Goal: Task Accomplishment & Management: Manage account settings

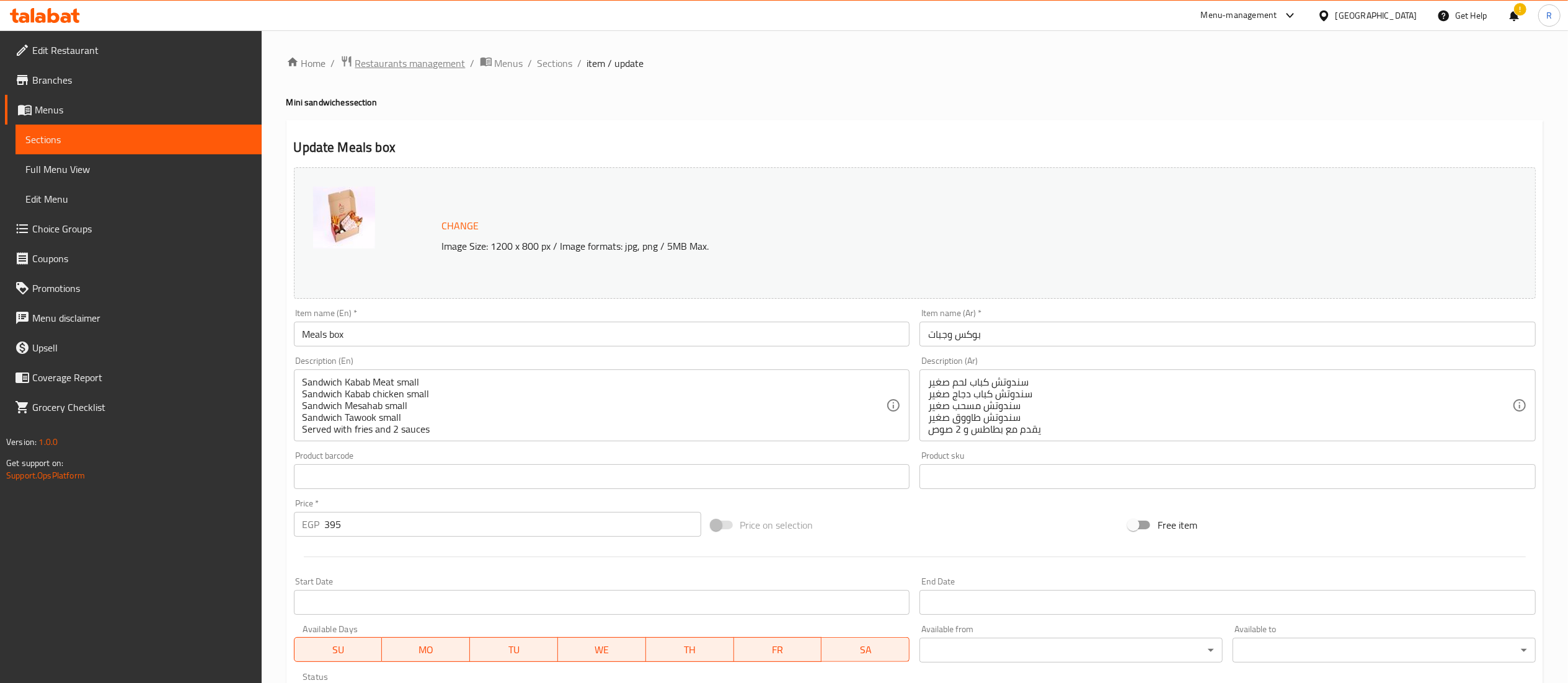
click at [429, 67] on span "Restaurants management" at bounding box center [411, 62] width 111 height 14
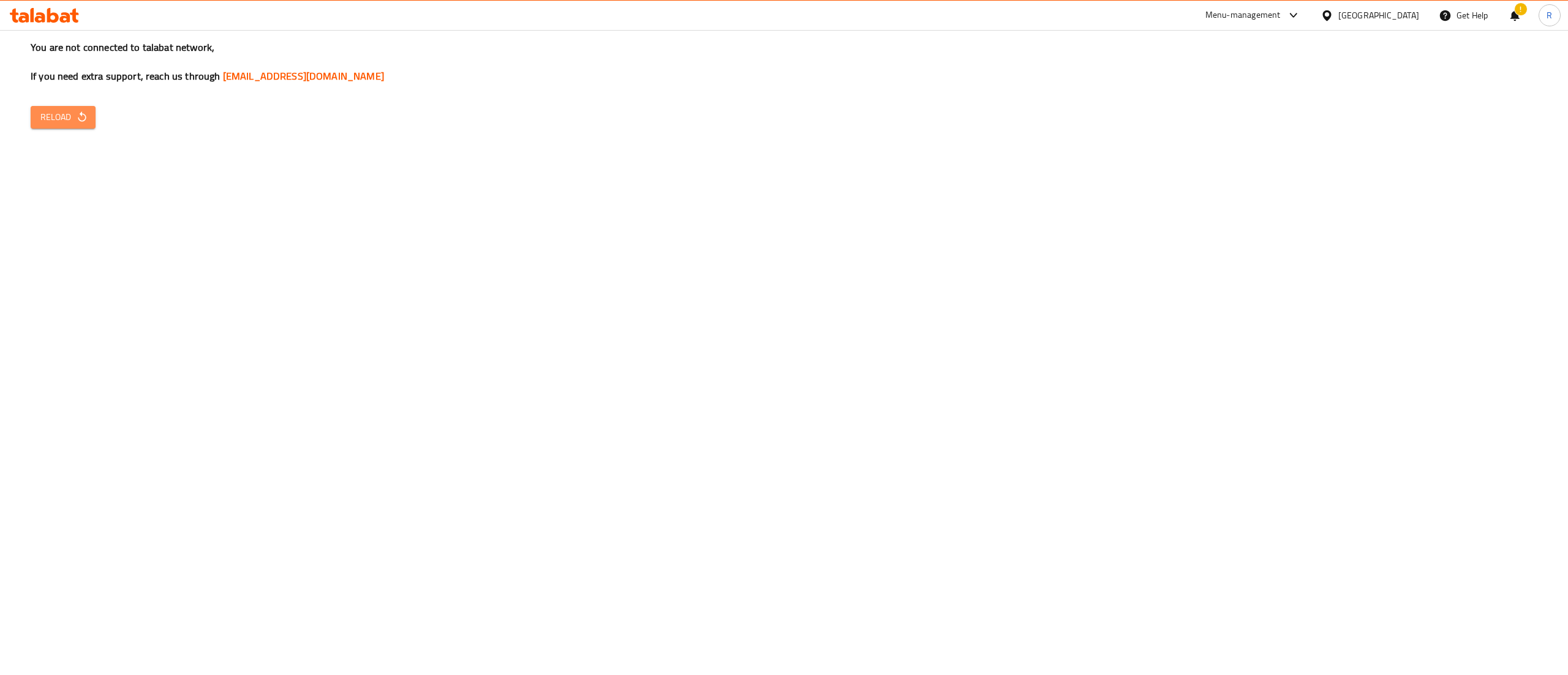
click at [73, 114] on span "Reload" at bounding box center [63, 117] width 45 height 15
click at [66, 120] on span "Reload" at bounding box center [63, 117] width 45 height 15
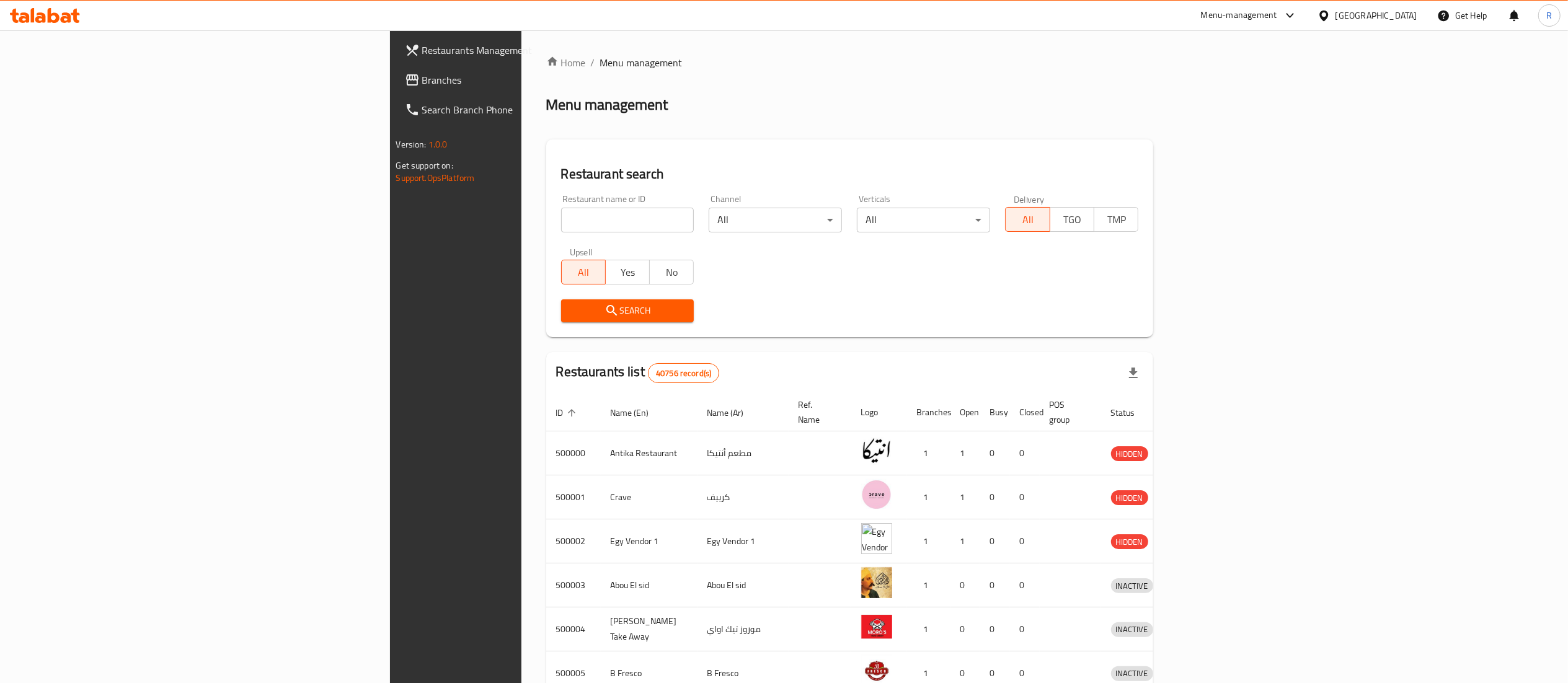
drag, startPoint x: 366, startPoint y: 204, endPoint x: 392, endPoint y: 229, distance: 36.1
click at [562, 229] on div "Restaurant name or ID Restaurant name or ID" at bounding box center [628, 214] width 133 height 37
click at [562, 229] on input "search" at bounding box center [628, 220] width 133 height 25
type input "5 roosters"
click button "Search" at bounding box center [628, 311] width 133 height 23
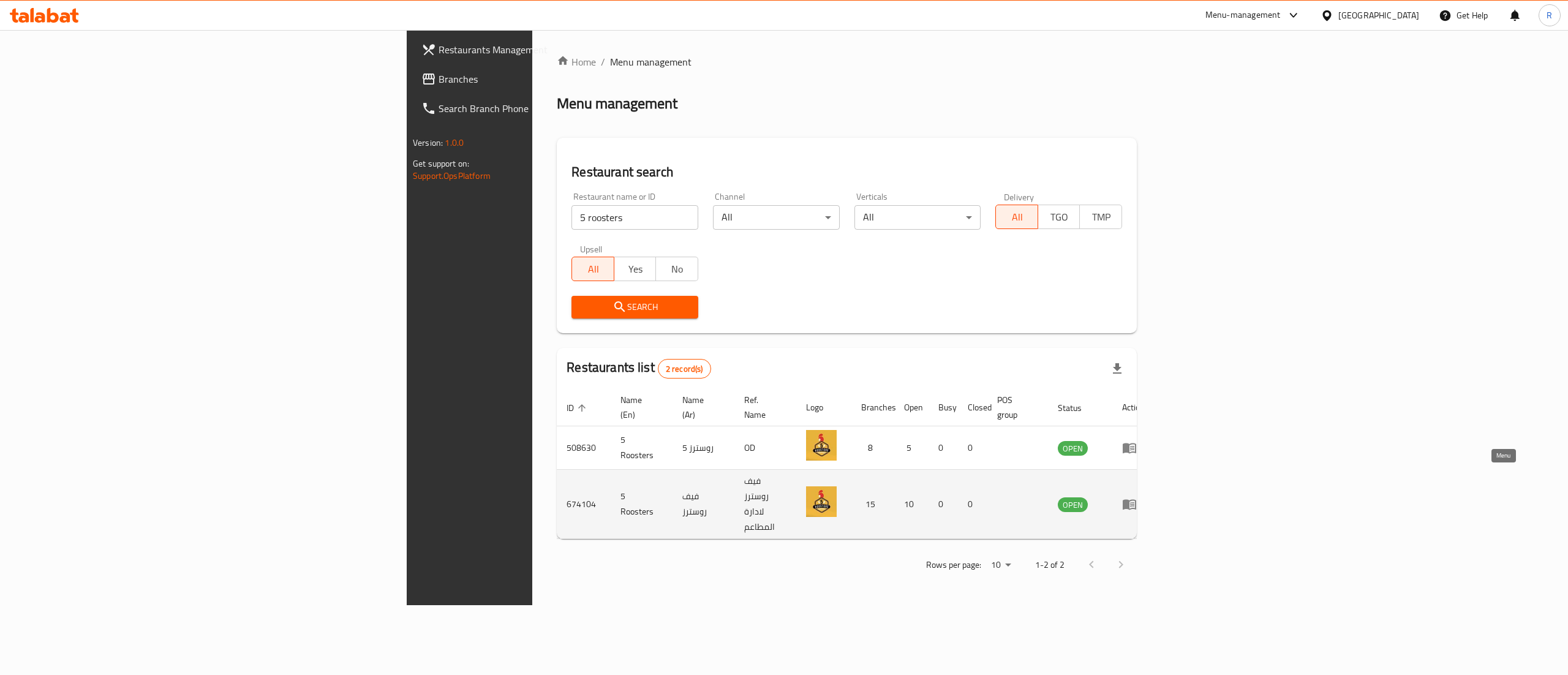
click at [1136, 500] on icon "enhanced table" at bounding box center [1129, 505] width 13 height 10
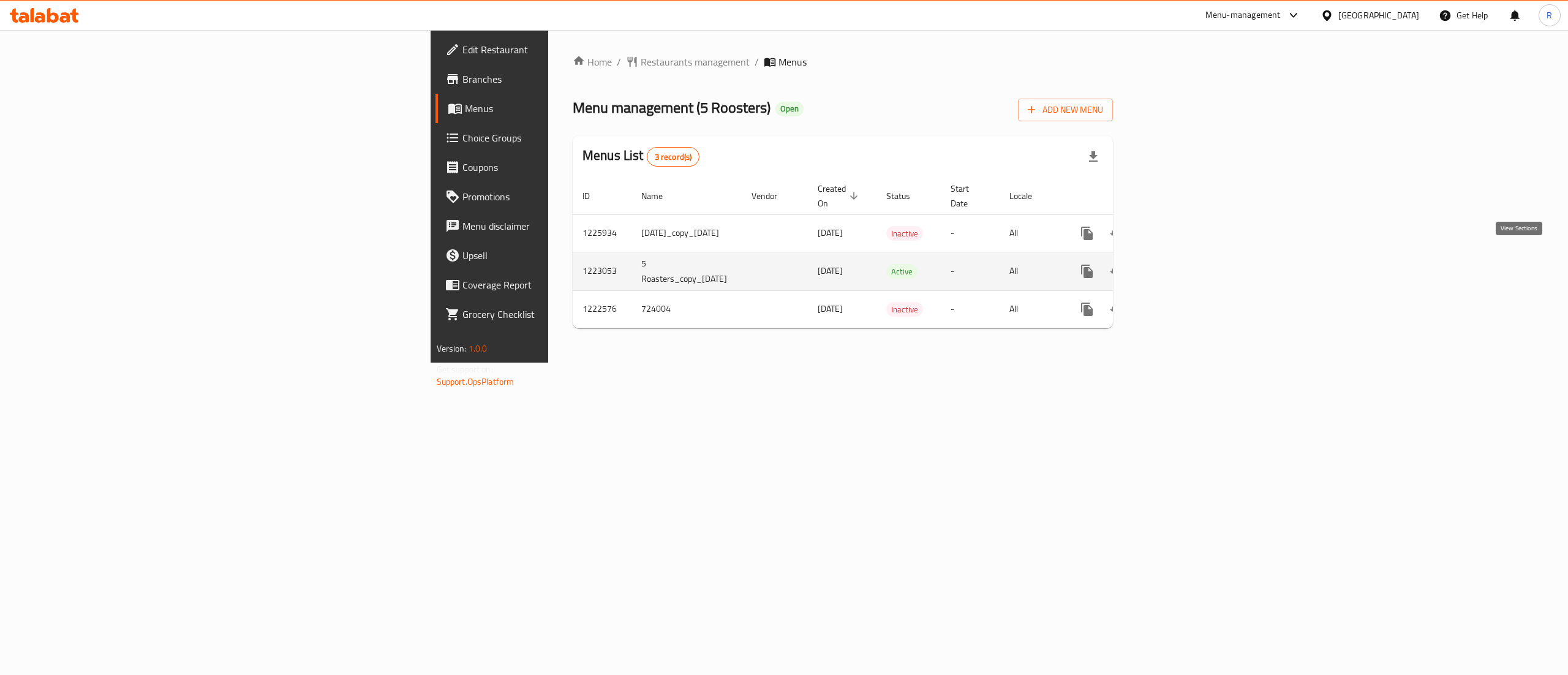
click at [1183, 264] on icon "enhanced table" at bounding box center [1175, 271] width 14 height 14
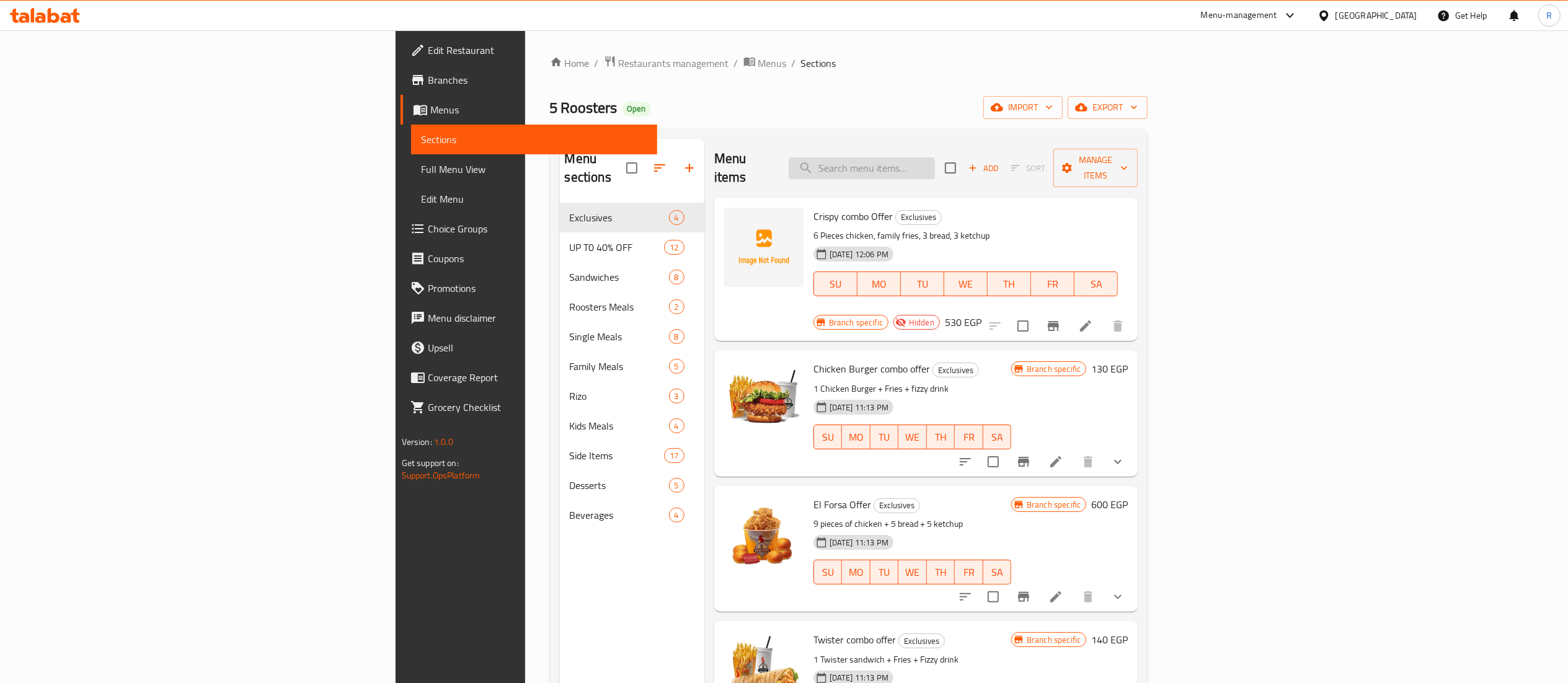
click at [935, 160] on input "search" at bounding box center [862, 168] width 147 height 21
type input "g"
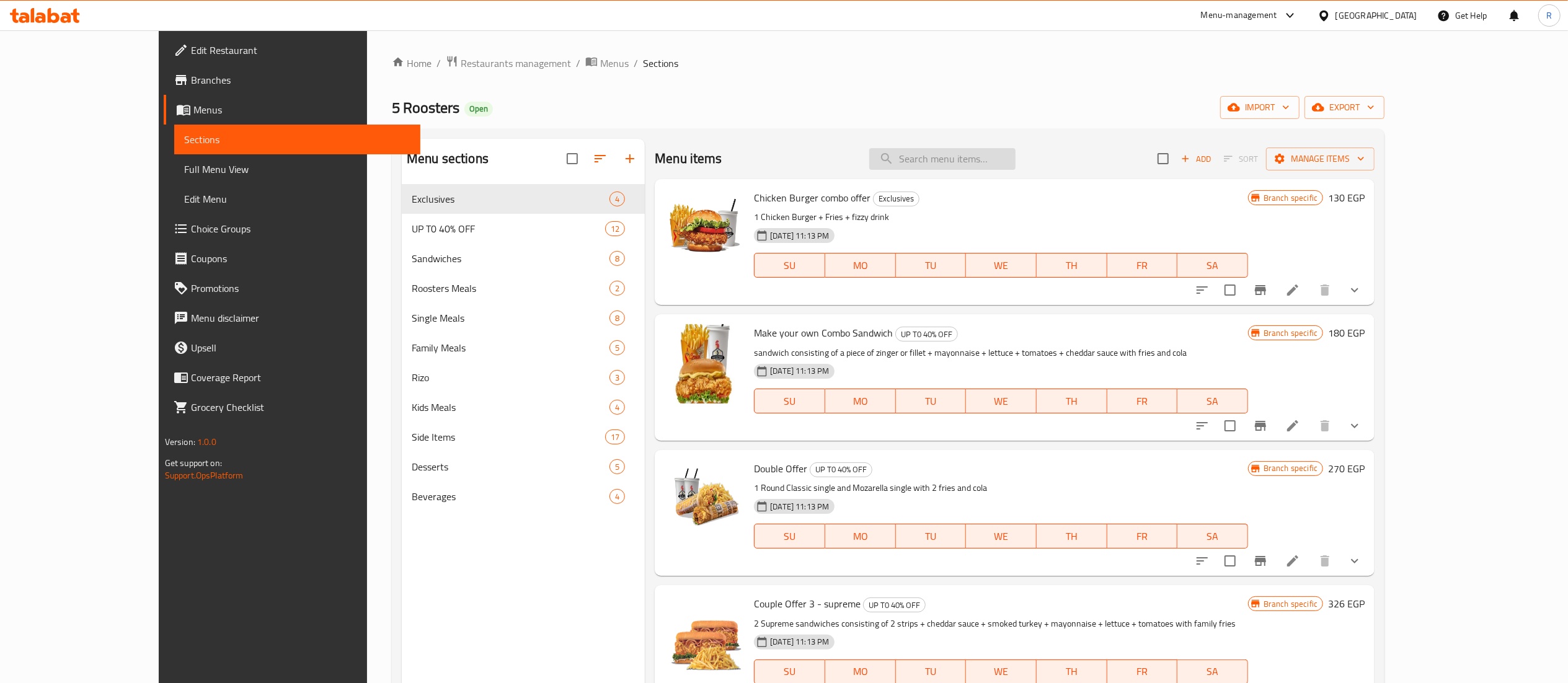
type input "g"
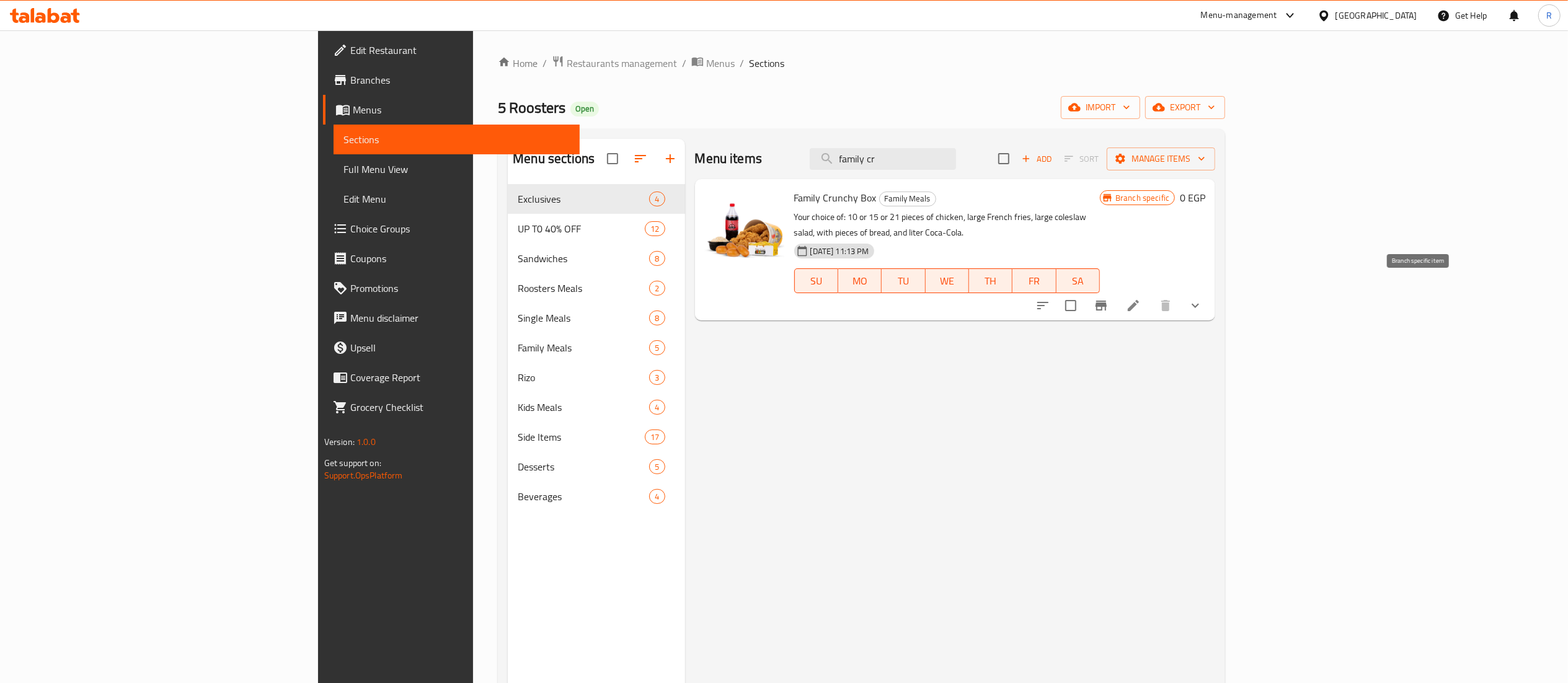
type input "family cr"
click at [1116, 290] on button "Branch-specific-item" at bounding box center [1101, 305] width 30 height 30
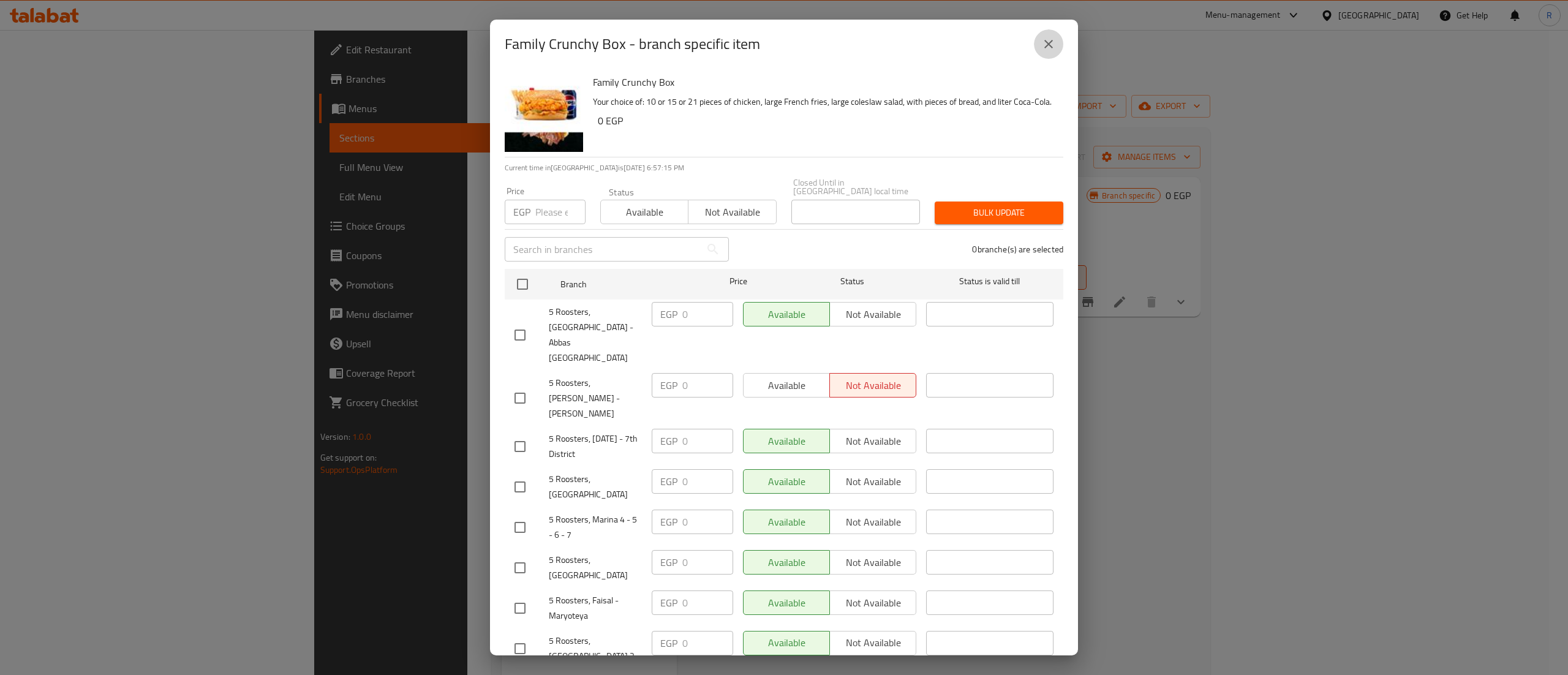
click at [1051, 48] on icon "close" at bounding box center [1048, 44] width 14 height 14
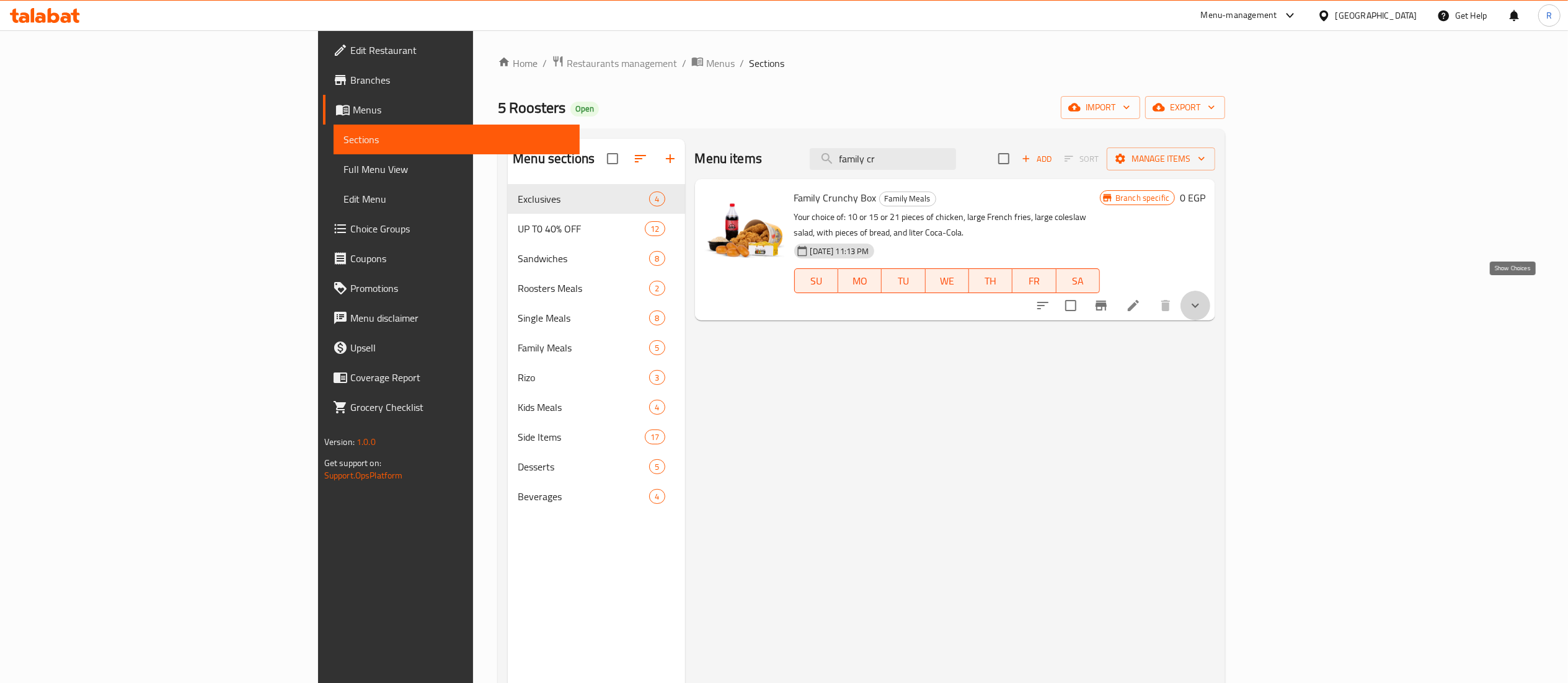
click at [1203, 298] on icon "show more" at bounding box center [1195, 305] width 14 height 14
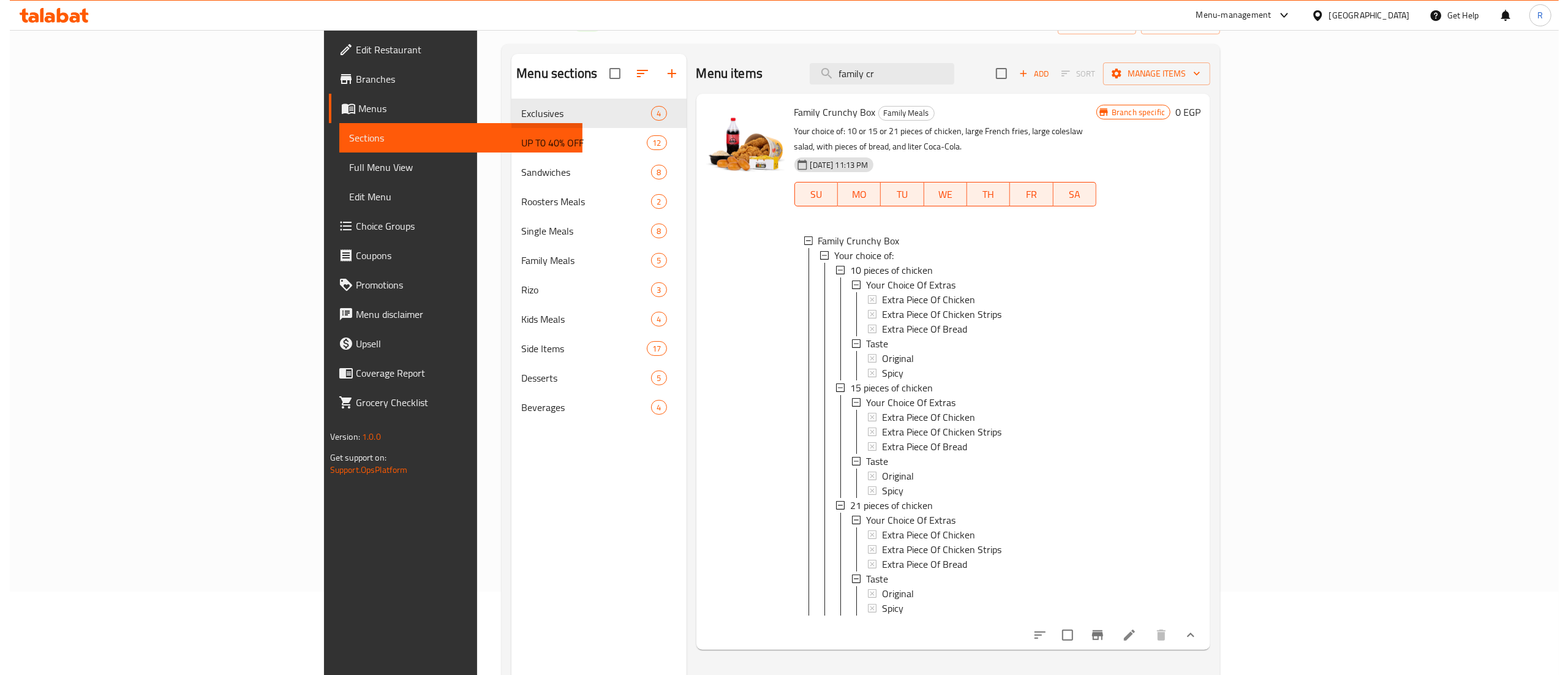
scroll to position [88, 0]
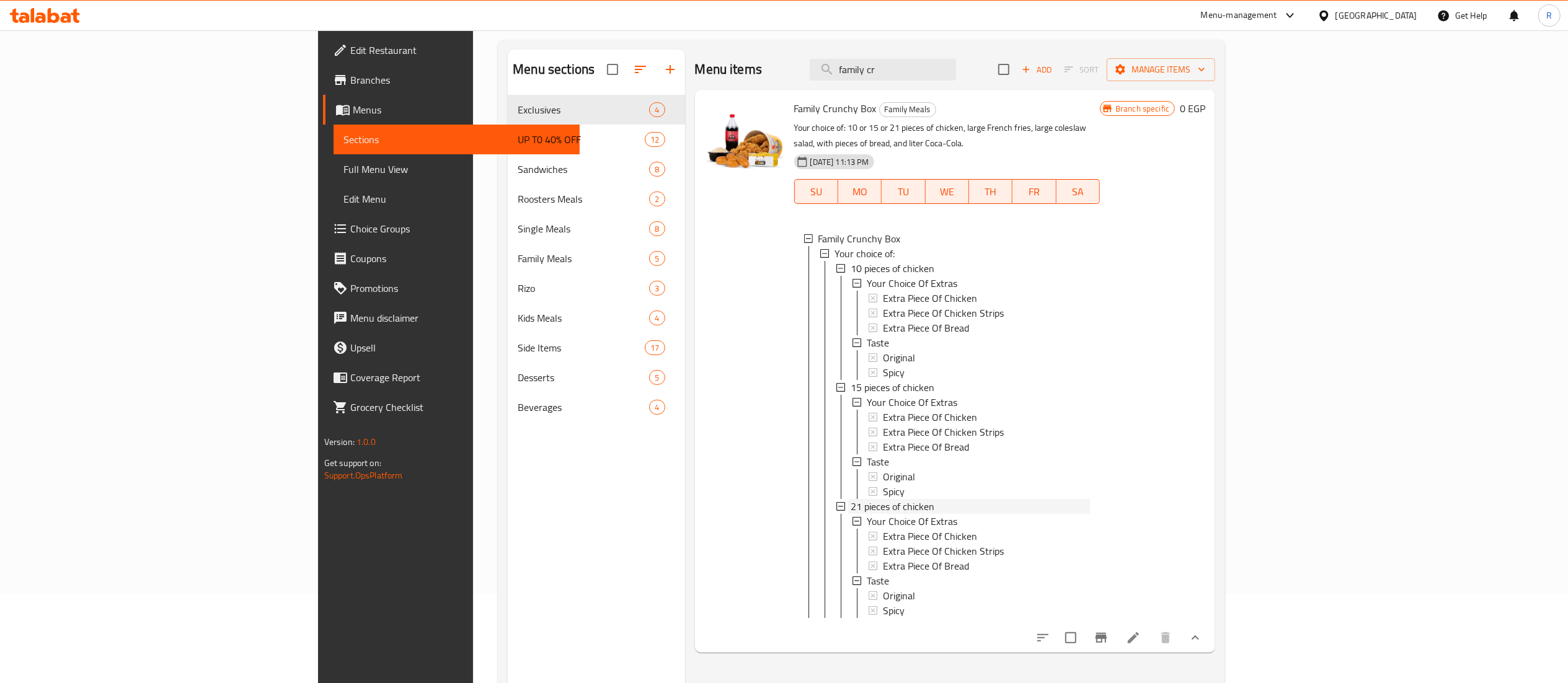
click at [1008, 499] on div "21 pieces of chicken" at bounding box center [970, 506] width 239 height 14
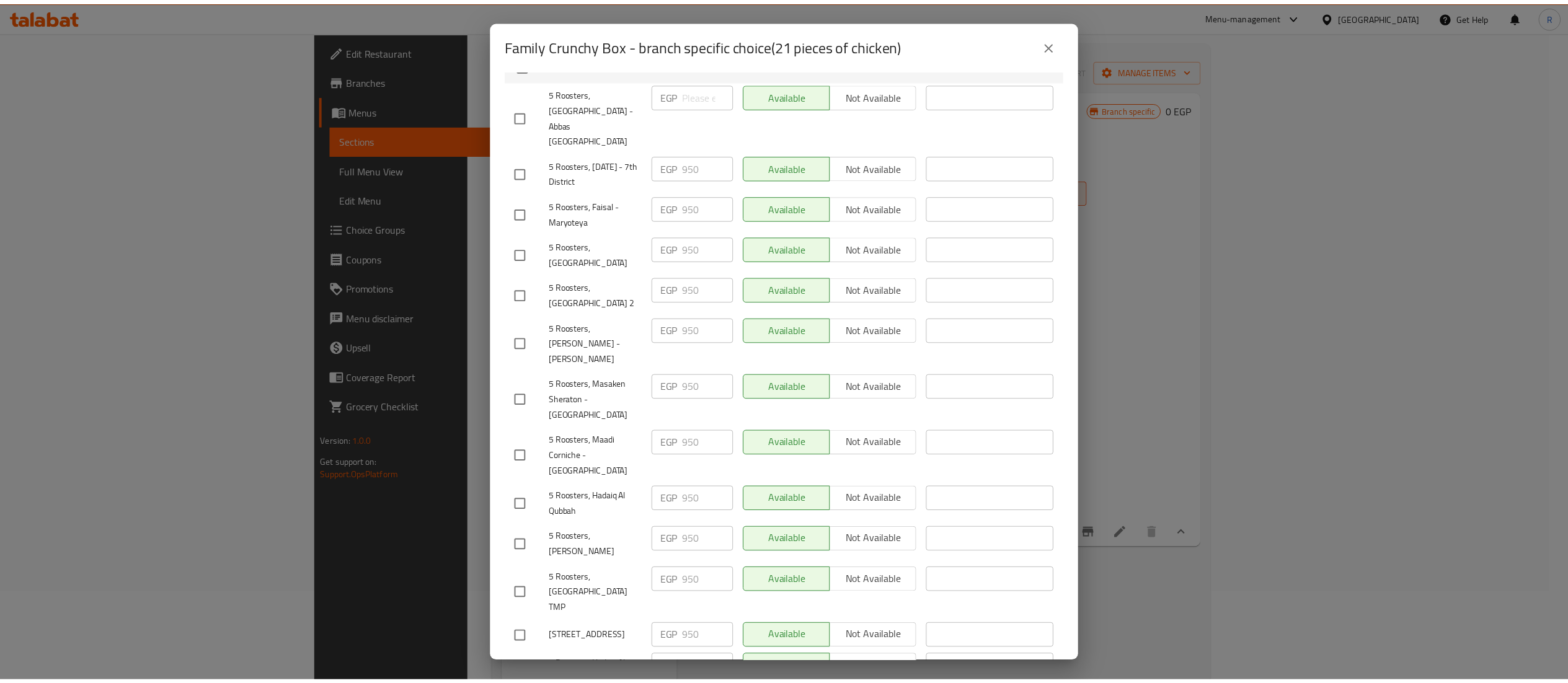
scroll to position [293, 0]
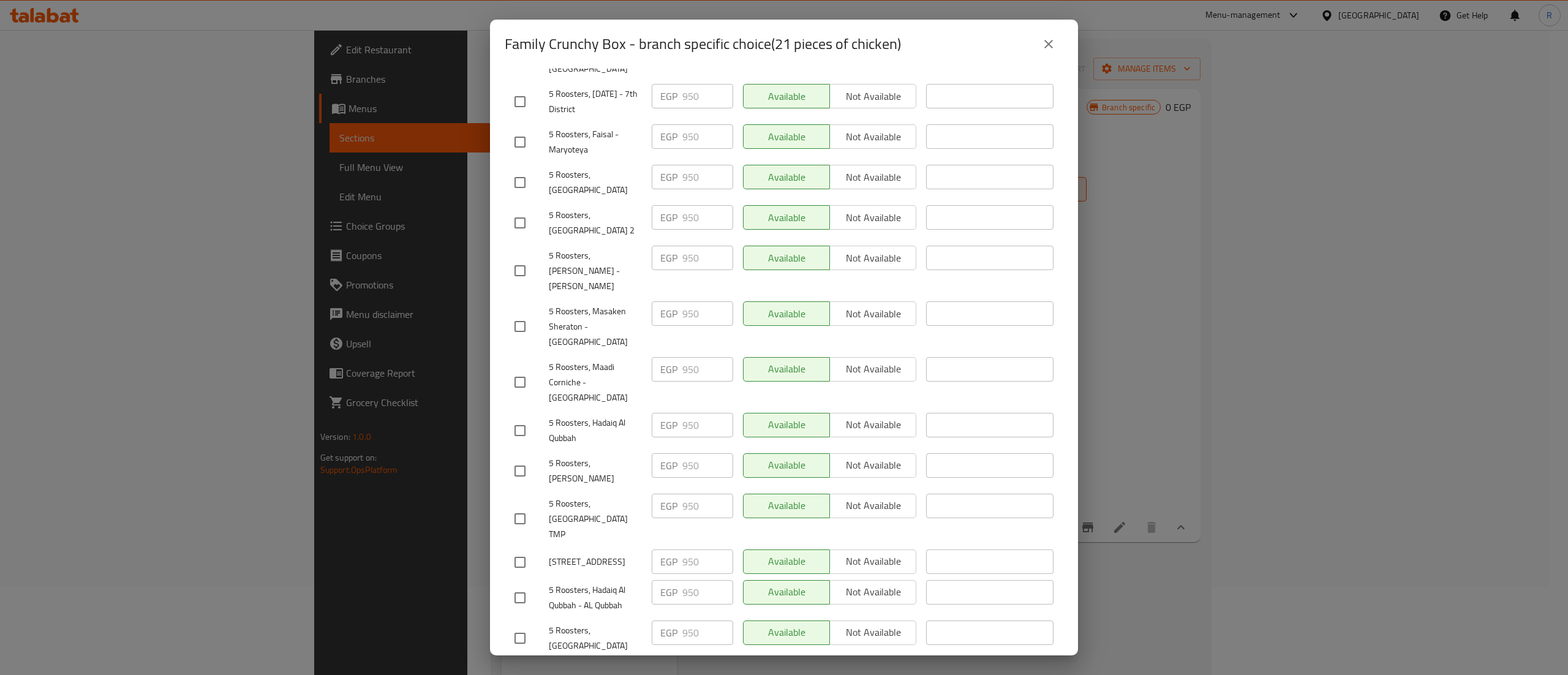
click at [517, 625] on input "checkbox" at bounding box center [520, 638] width 26 height 26
checkbox input "true"
click at [694, 620] on input "950" at bounding box center [708, 632] width 50 height 24
type input "975"
